Goal: Navigation & Orientation: Understand site structure

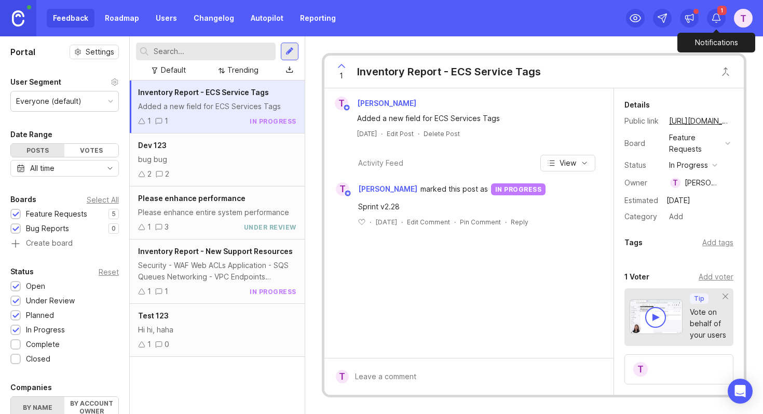
click at [721, 19] on icon at bounding box center [716, 18] width 10 height 10
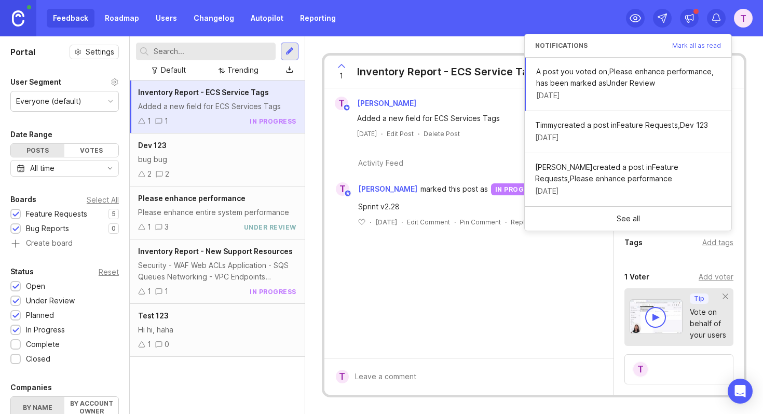
click at [717, 18] on icon at bounding box center [716, 18] width 10 height 10
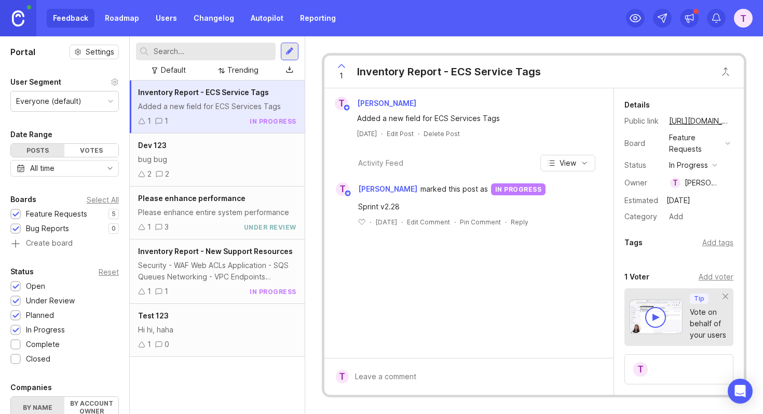
click at [18, 12] on img at bounding box center [18, 18] width 12 height 16
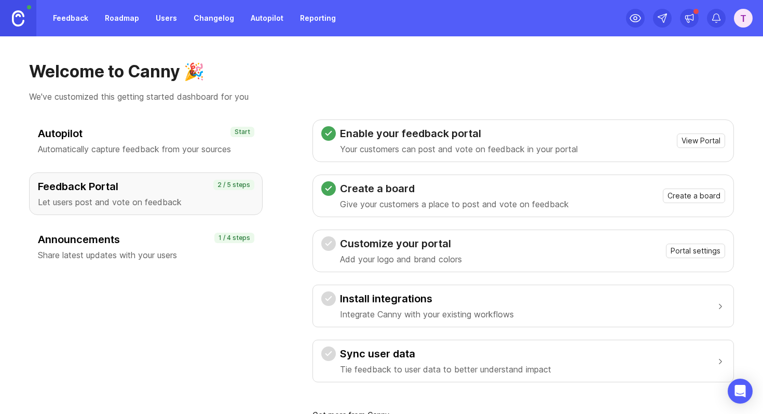
click at [126, 20] on link "Roadmap" at bounding box center [122, 18] width 47 height 19
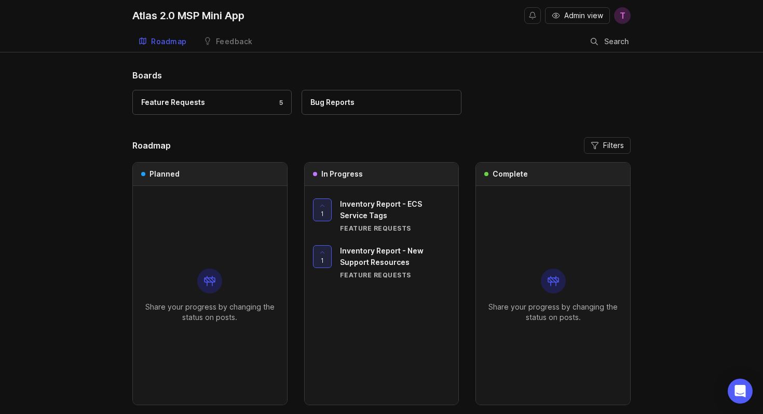
click at [349, 107] on div "Bug Reports" at bounding box center [333, 102] width 44 height 11
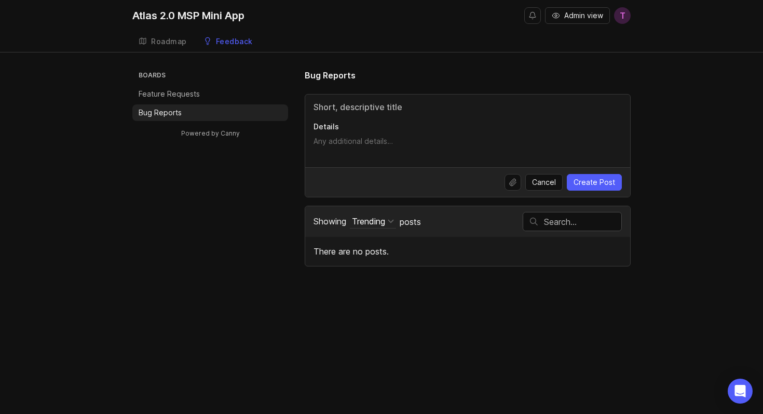
click at [197, 90] on p "Feature Requests" at bounding box center [169, 94] width 61 height 10
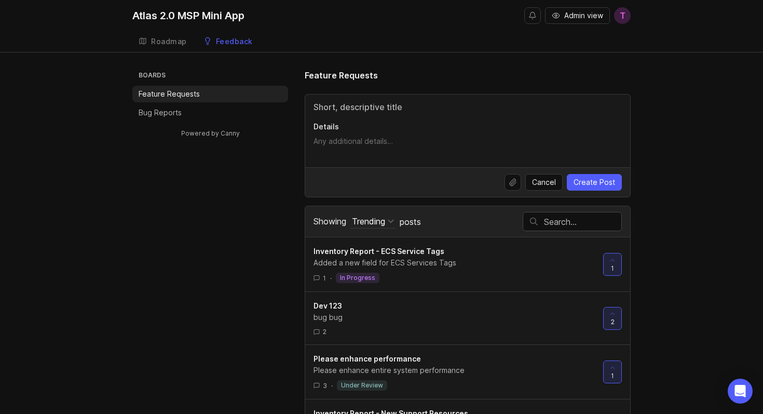
click at [159, 42] on div "Roadmap" at bounding box center [169, 41] width 36 height 7
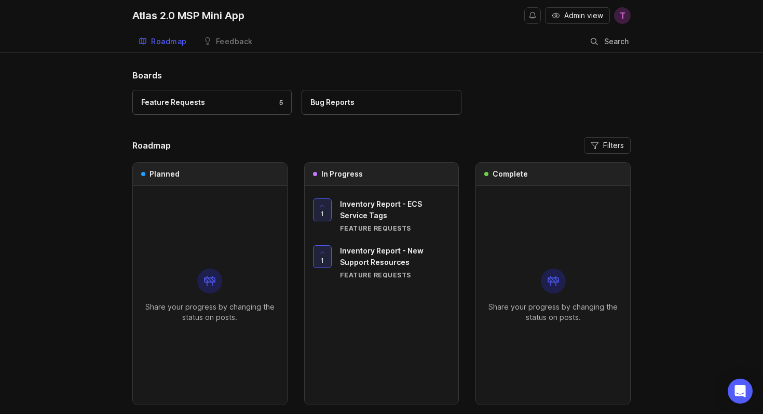
click at [0, 134] on div "Boards Feature Requests 5 Bug Reports Roadmap Filters Planned Share your progre…" at bounding box center [381, 262] width 763 height 387
click at [153, 149] on h2 "Roadmap" at bounding box center [151, 145] width 38 height 12
click at [474, 120] on div "Feature Requests 5 Bug Reports" at bounding box center [381, 107] width 499 height 35
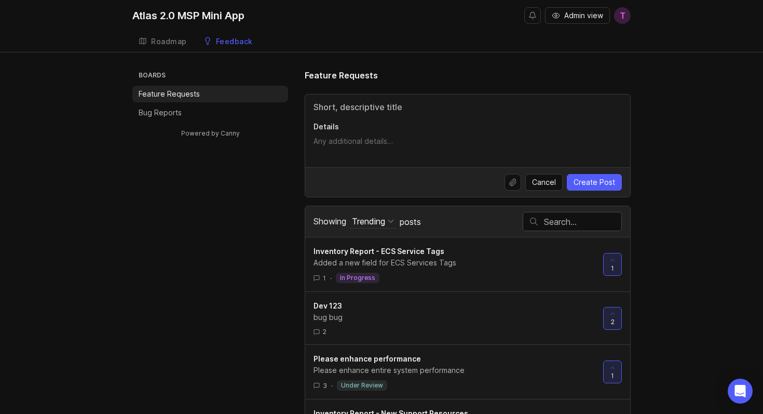
click at [162, 40] on div "Roadmap" at bounding box center [169, 41] width 36 height 7
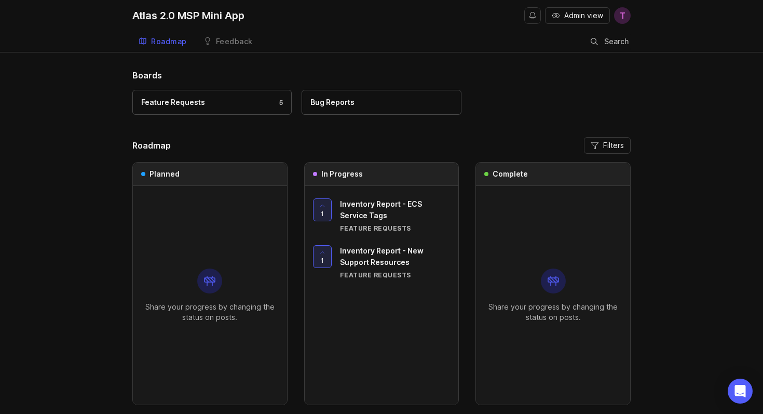
click at [247, 72] on h1 "Boards" at bounding box center [381, 75] width 499 height 12
click at [467, 46] on div "Roadmap Feedback Feedback Search" at bounding box center [381, 41] width 499 height 21
